Goal: Task Accomplishment & Management: Manage account settings

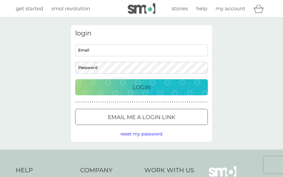
click at [153, 50] on input "Email" at bounding box center [141, 50] width 133 height 12
type input "graemeinnes@btinternet.com"
click at [142, 87] on button "Login" at bounding box center [141, 87] width 133 height 16
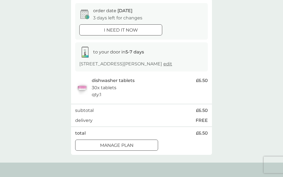
scroll to position [56, 0]
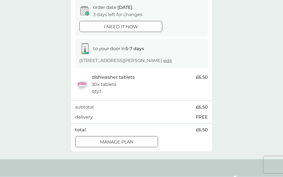
click at [134, 139] on div "Manage plan" at bounding box center [116, 141] width 82 height 7
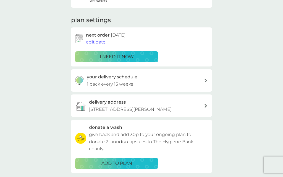
scroll to position [66, 0]
click at [205, 79] on icon at bounding box center [206, 81] width 2 height 4
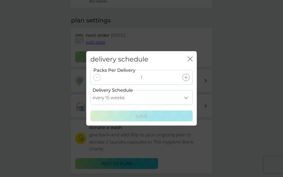
scroll to position [66, 0]
click at [186, 105] on select "every 1 week every 2 weeks every 3 weeks every 4 weeks every 5 weeks every 6 we…" at bounding box center [141, 97] width 102 height 15
select select "119"
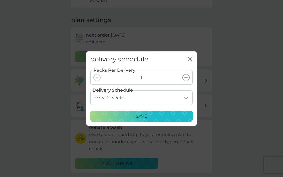
click at [143, 120] on p "Save" at bounding box center [142, 116] width 12 height 7
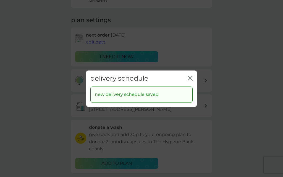
click at [190, 80] on icon "close" at bounding box center [190, 77] width 5 height 5
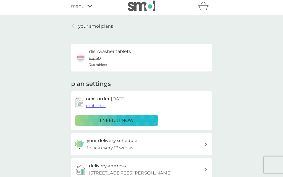
scroll to position [0, 0]
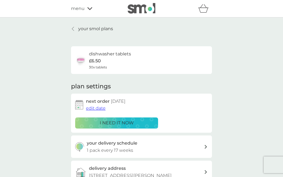
click at [93, 29] on p "your smol plans" at bounding box center [95, 28] width 35 height 7
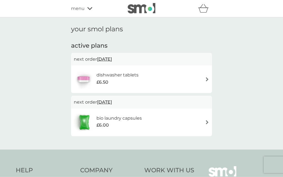
scroll to position [8, 0]
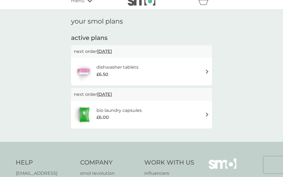
click at [206, 72] on img at bounding box center [207, 71] width 4 height 4
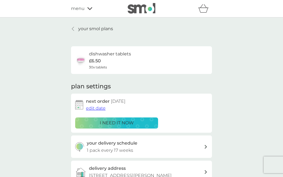
click at [93, 27] on p "your smol plans" at bounding box center [95, 28] width 35 height 7
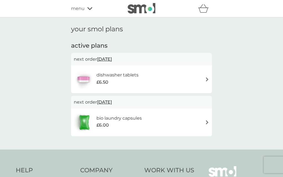
click at [208, 122] on img at bounding box center [207, 122] width 4 height 4
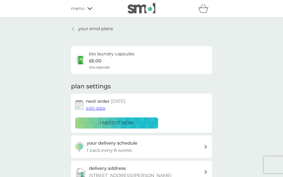
click at [75, 29] on div at bounding box center [73, 29] width 4 height 4
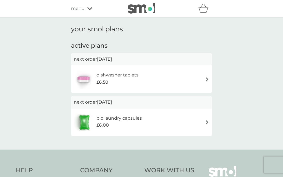
click at [111, 58] on span "13 Oct 2025" at bounding box center [104, 59] width 15 height 11
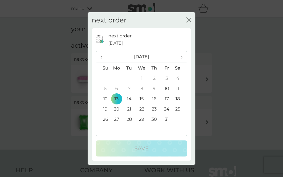
click at [190, 20] on icon "close" at bounding box center [188, 19] width 5 height 5
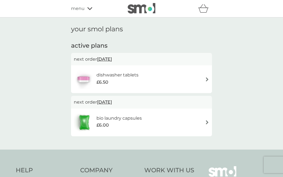
click at [87, 10] on icon at bounding box center [89, 8] width 5 height 3
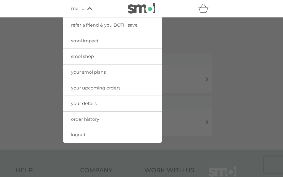
click at [91, 135] on link "logout" at bounding box center [113, 134] width 100 height 15
